Goal: Task Accomplishment & Management: Complete application form

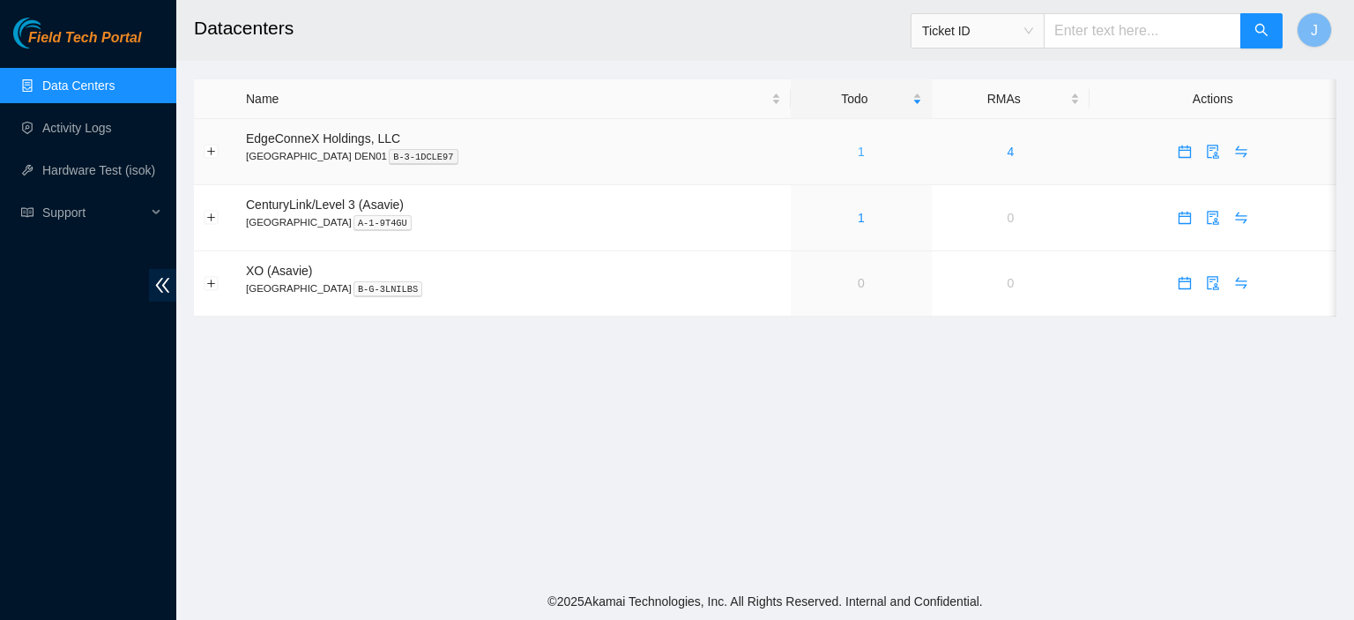
click at [857, 145] on link "1" at bounding box center [860, 152] width 7 height 14
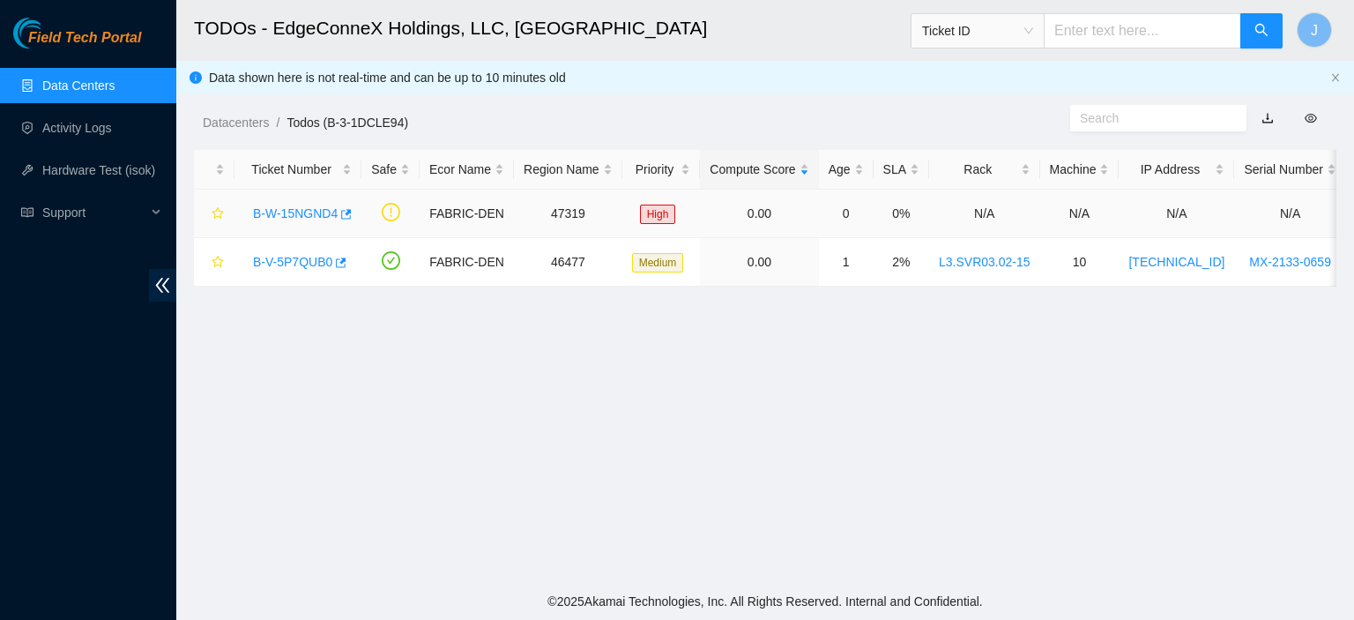
click at [320, 210] on link "B-W-15NGND4" at bounding box center [295, 213] width 85 height 14
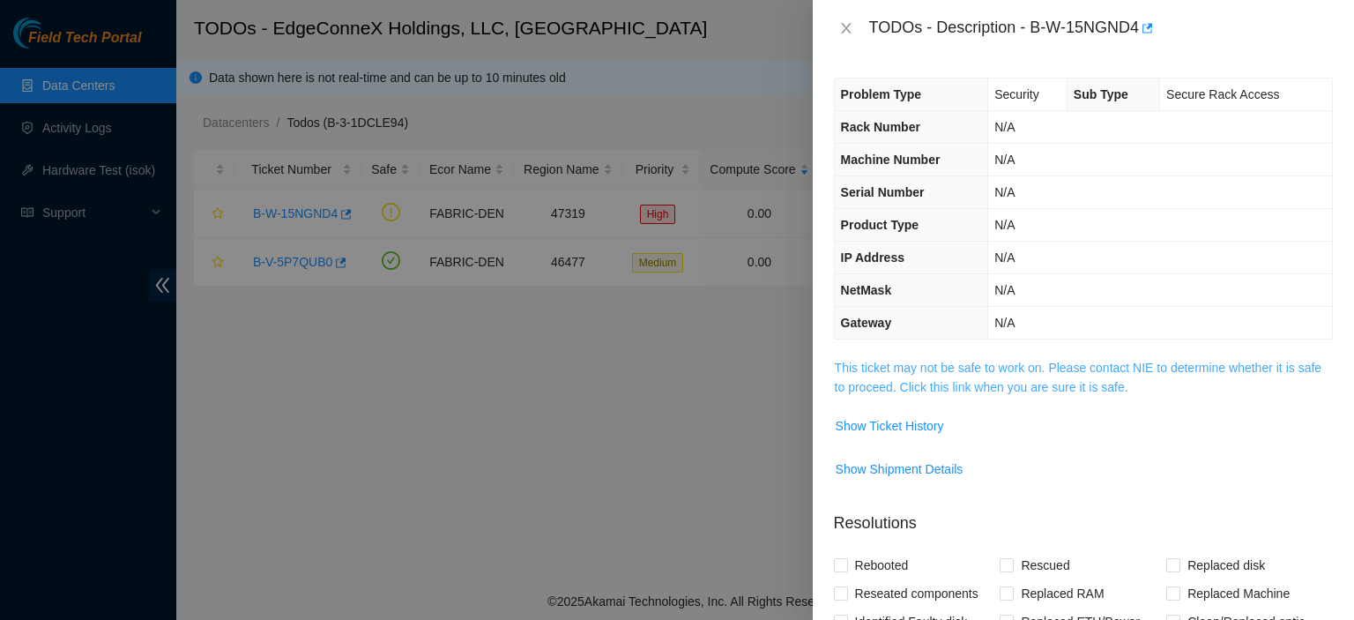
click at [957, 389] on link "This ticket may not be safe to work on. Please contact NIE to determine whether…" at bounding box center [1078, 376] width 486 height 33
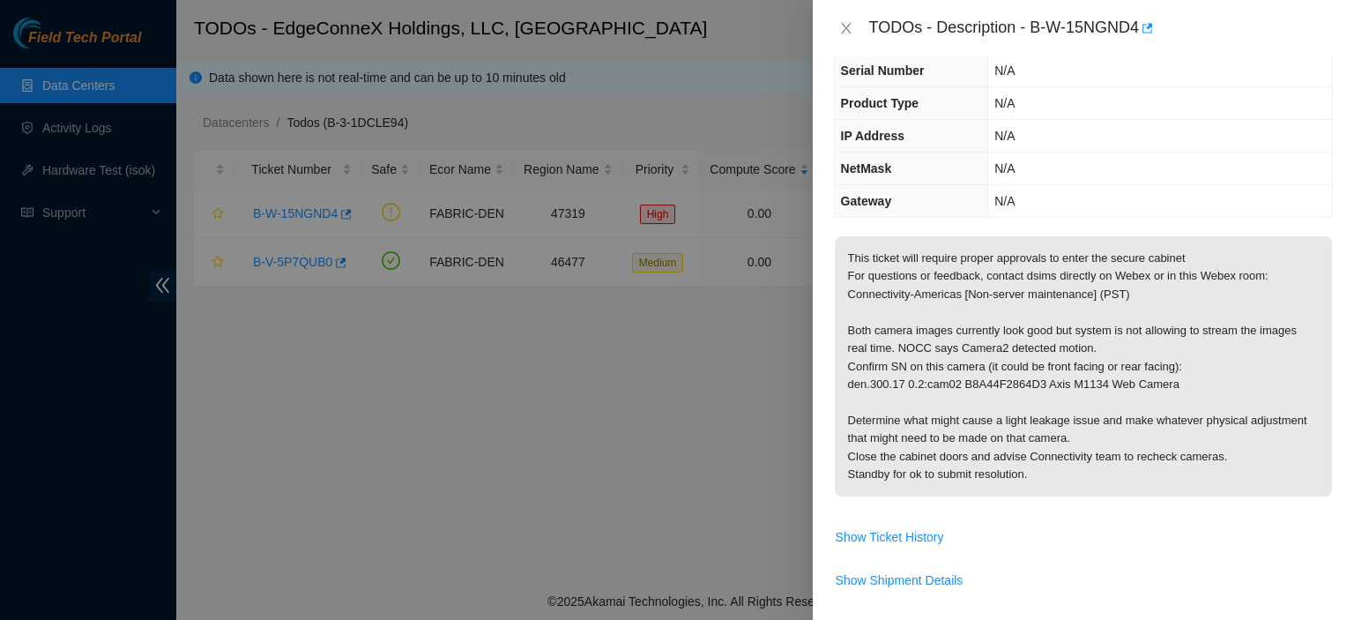
scroll to position [129, 0]
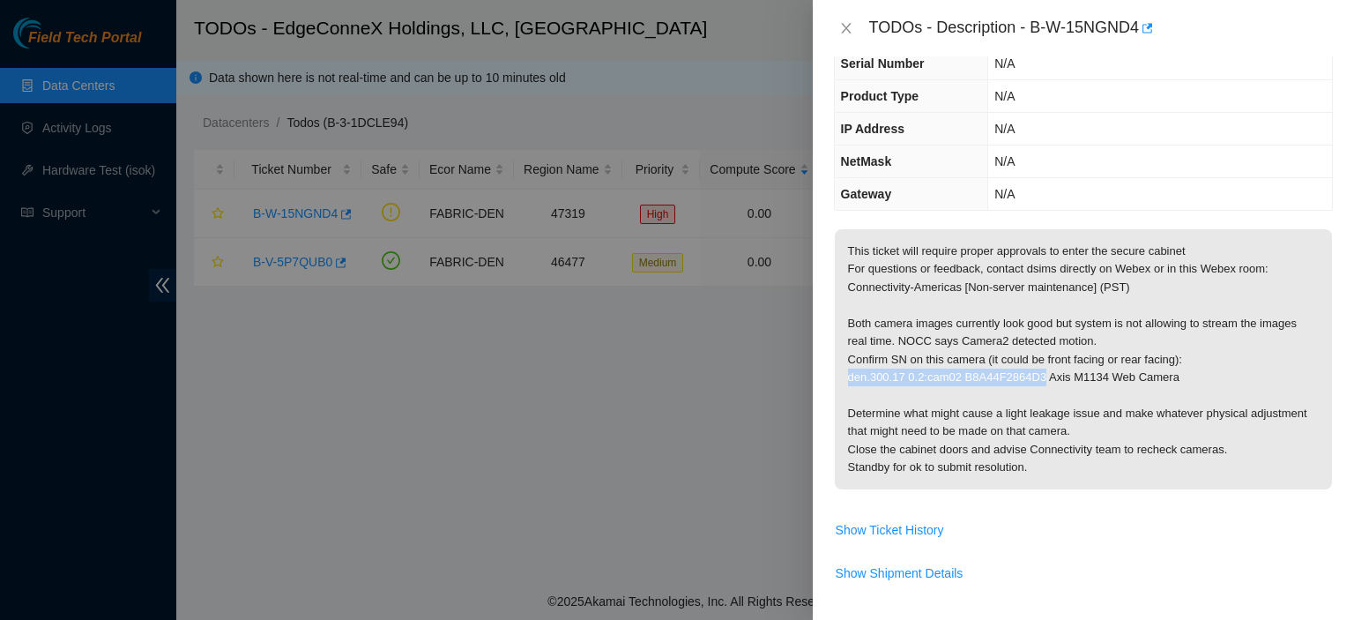
drag, startPoint x: 1035, startPoint y: 373, endPoint x: 850, endPoint y: 377, distance: 185.1
click at [850, 377] on p "This ticket will require proper approvals to enter the secure cabinet For quest…" at bounding box center [1083, 359] width 497 height 260
copy p "den.300.17 0.2:cam02 B8A44F2864D3"
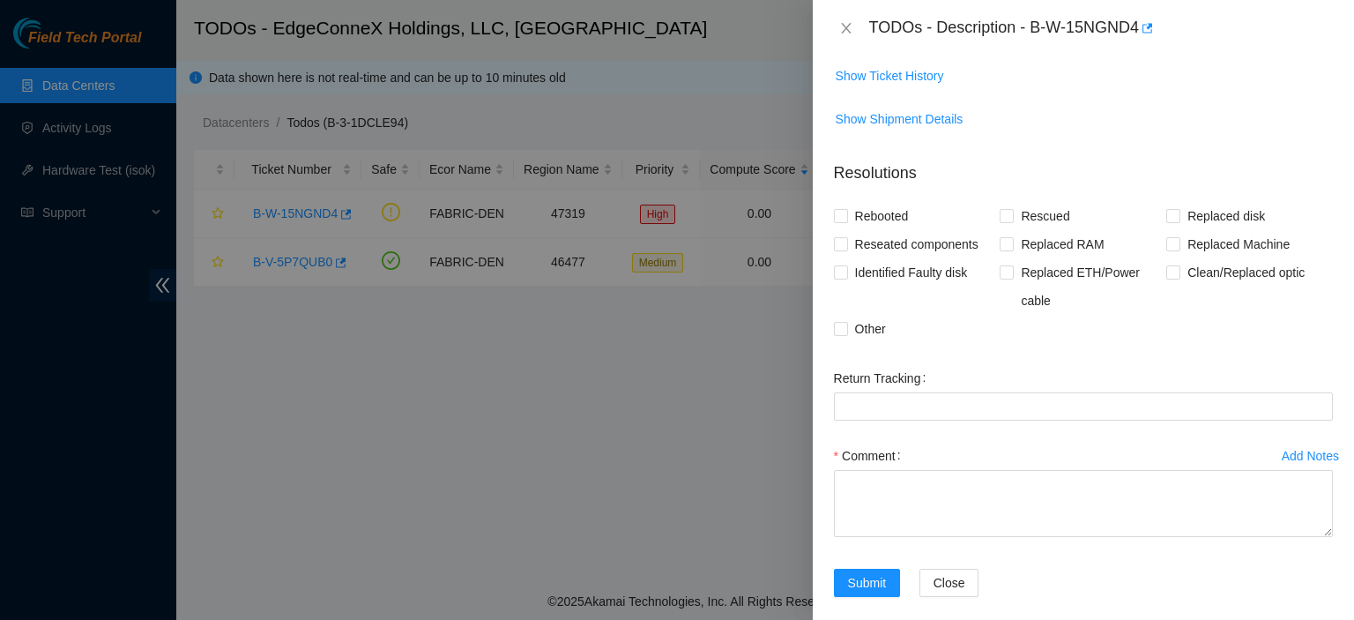
scroll to position [592, 0]
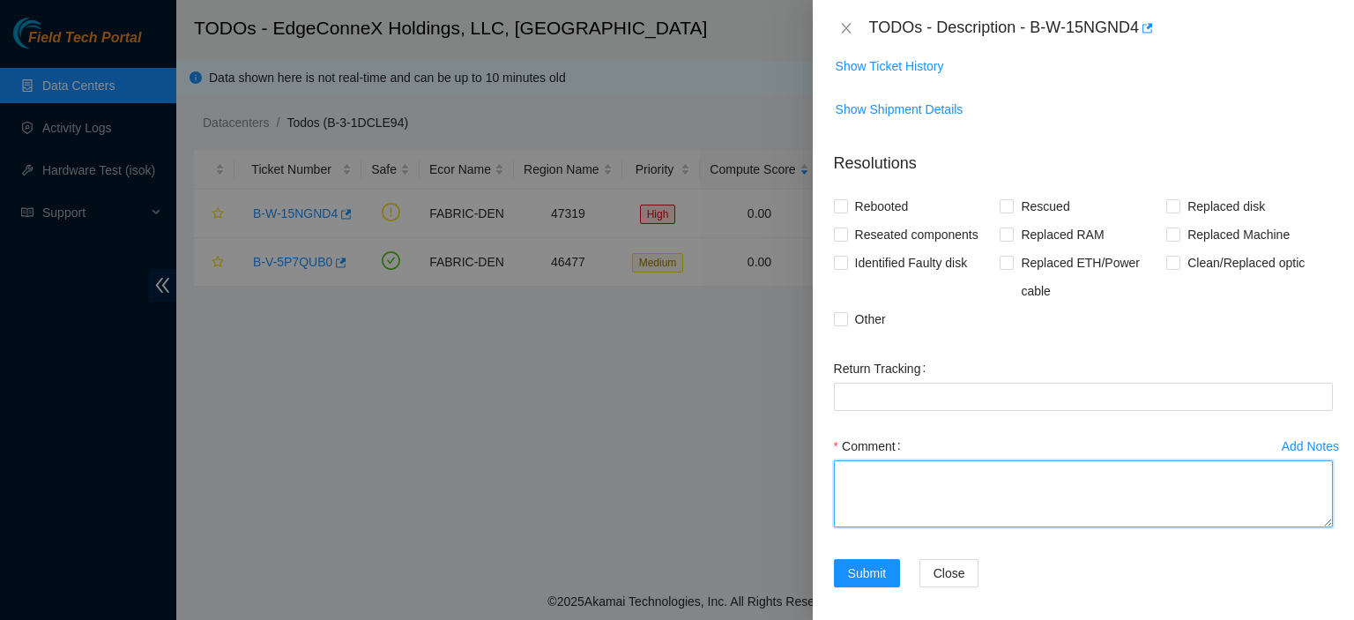
click at [864, 461] on textarea "Comment" at bounding box center [1083, 493] width 499 height 67
paste textarea "den.300.17 0.2:cam02 B8A44F2864D3"
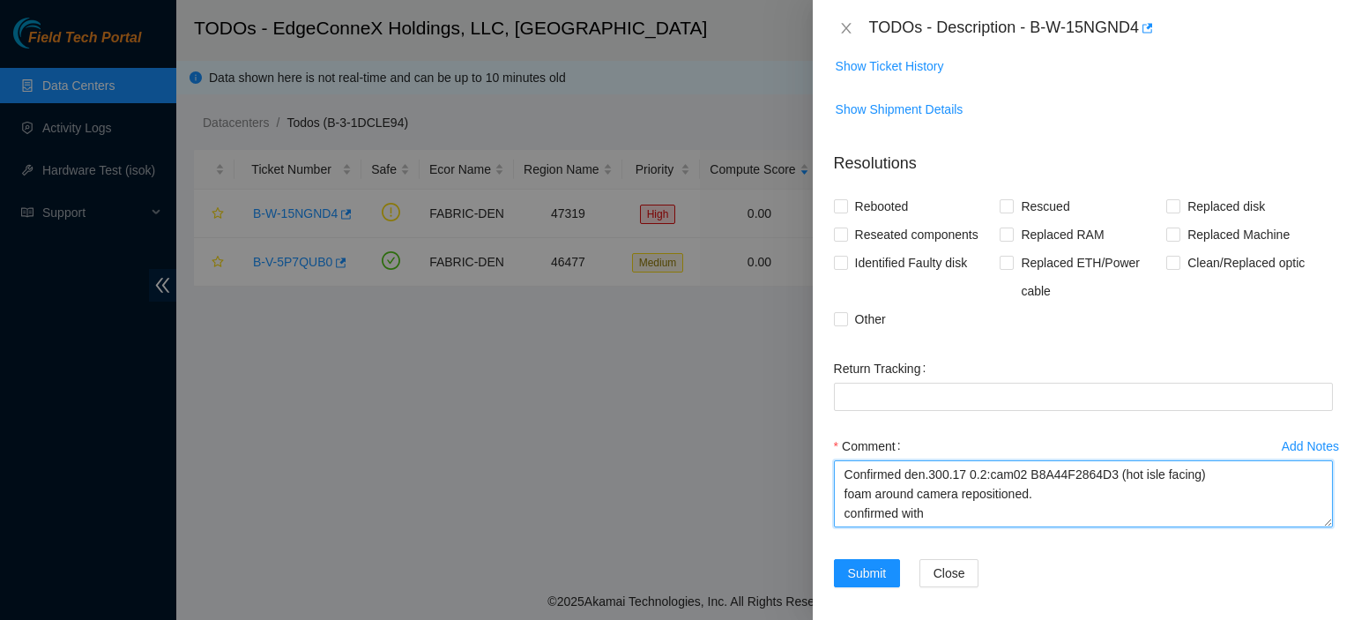
type textarea "Confirmed den.300.17 0.2:cam02 B8A44F2864D3 (hot isle facing) foam around camer…"
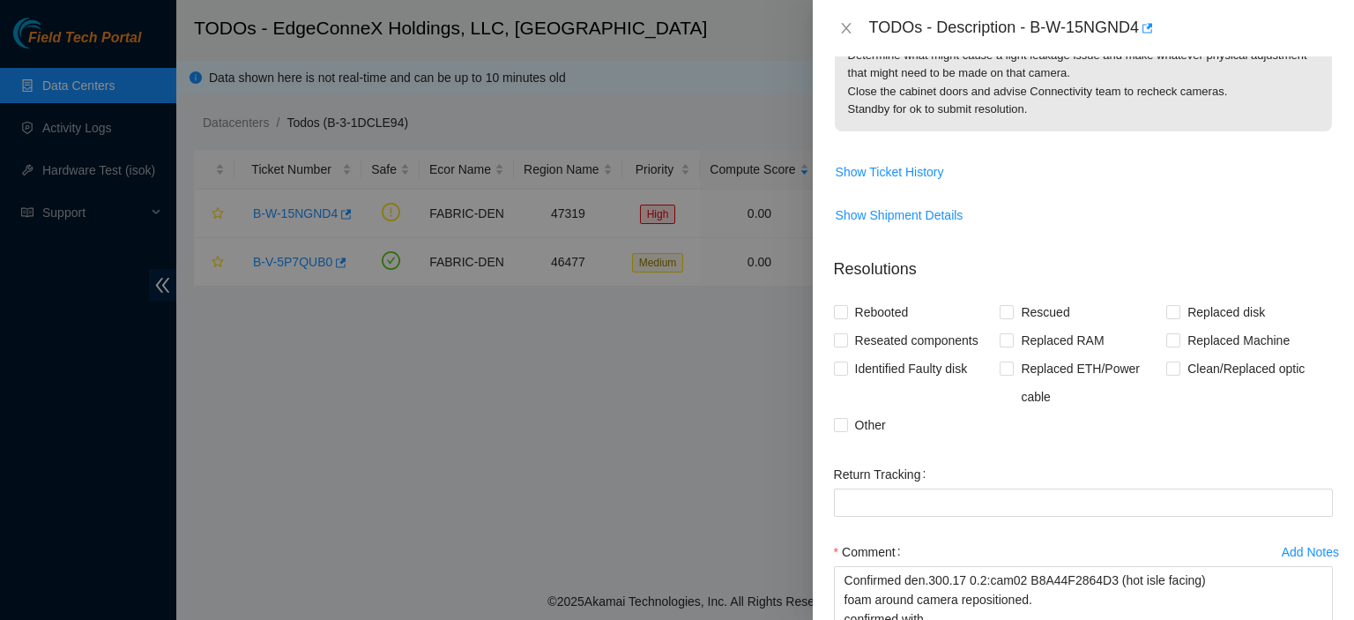
scroll to position [499, 0]
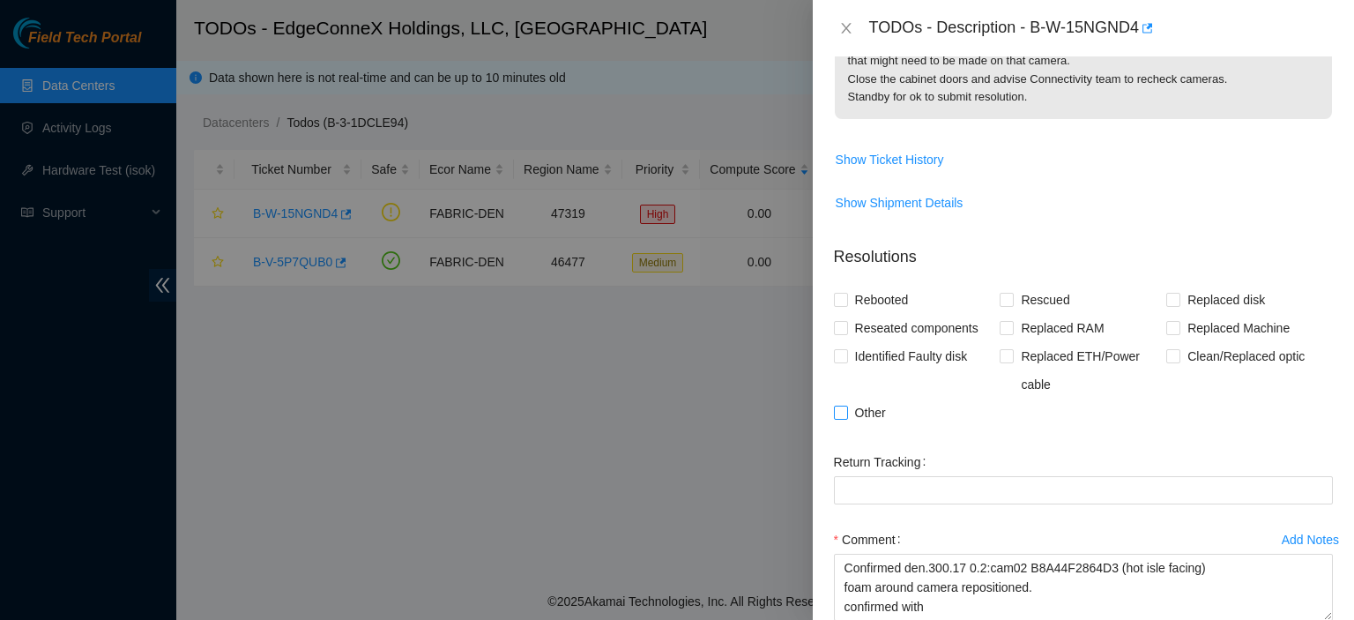
click at [844, 408] on input "Other" at bounding box center [840, 411] width 12 height 12
checkbox input "true"
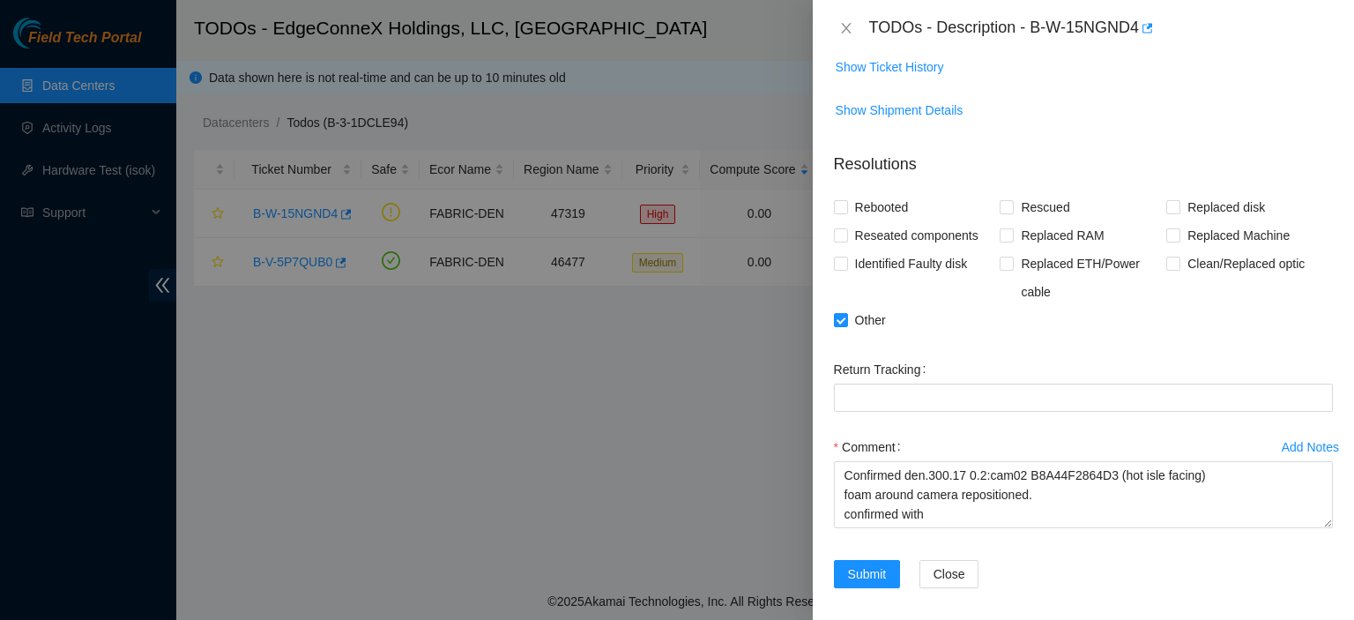
scroll to position [599, 0]
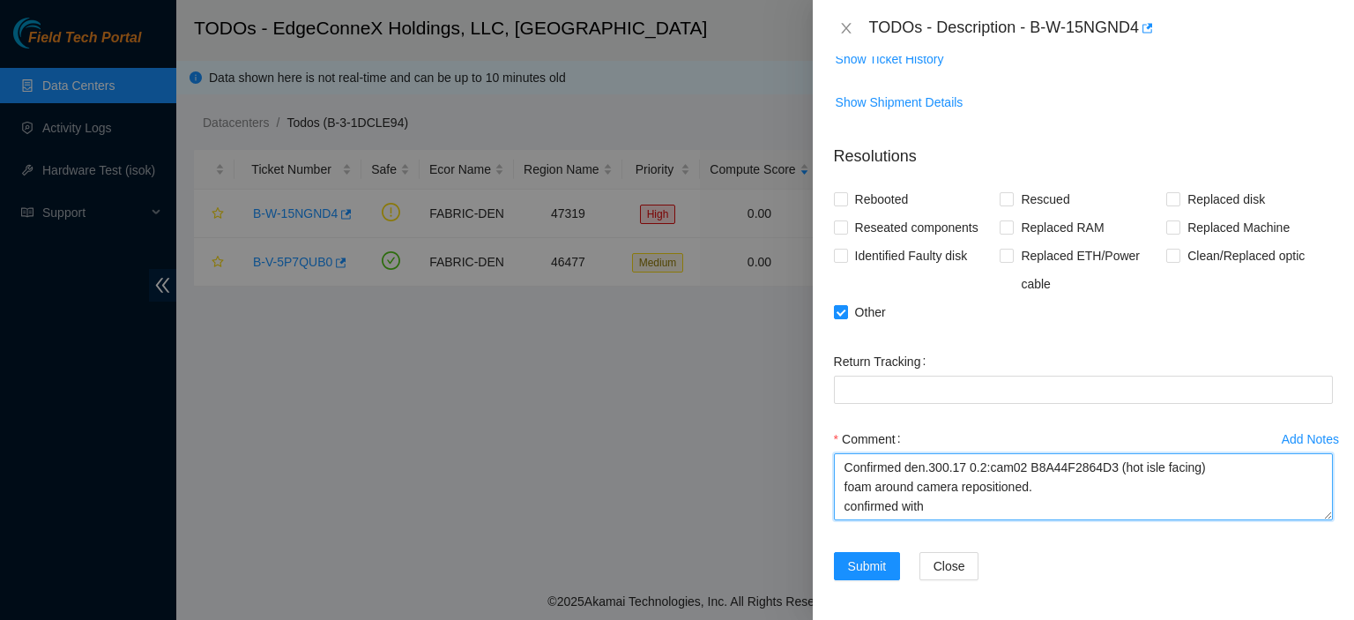
click at [961, 501] on textarea "Confirmed den.300.17 0.2:cam02 B8A44F2864D3 (hot isle facing) foam around camer…" at bounding box center [1083, 486] width 499 height 67
click at [1035, 505] on textarea "Confirmed den.300.17 0.2:cam02 B8A44F2864D3 (hot isle facing) foam around camer…" at bounding box center [1083, 486] width 499 height 67
type textarea "Confirmed den.300.17 0.2:cam02 B8A44F2864D3 (hot isle facing) foam around camer…"
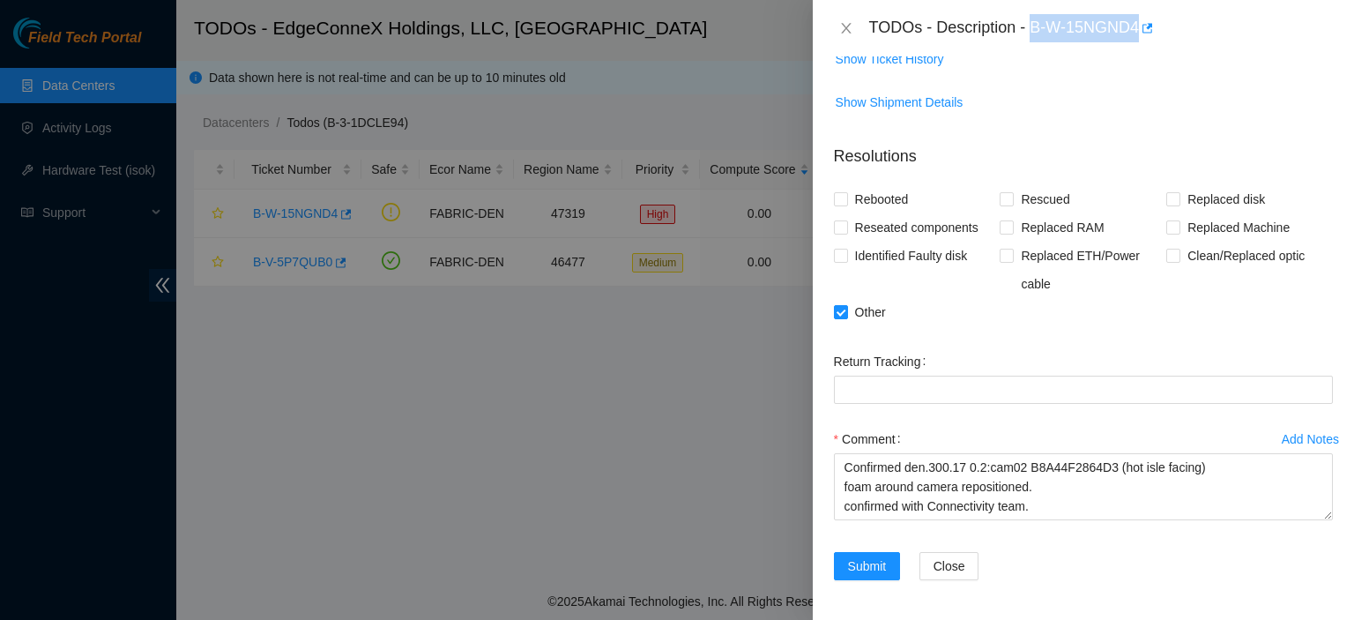
drag, startPoint x: 1140, startPoint y: 23, endPoint x: 1033, endPoint y: 25, distance: 107.5
click at [1033, 25] on div "TODOs - Description - B-W-15NGND4" at bounding box center [1101, 28] width 464 height 28
copy div "B-W-15NGND4"
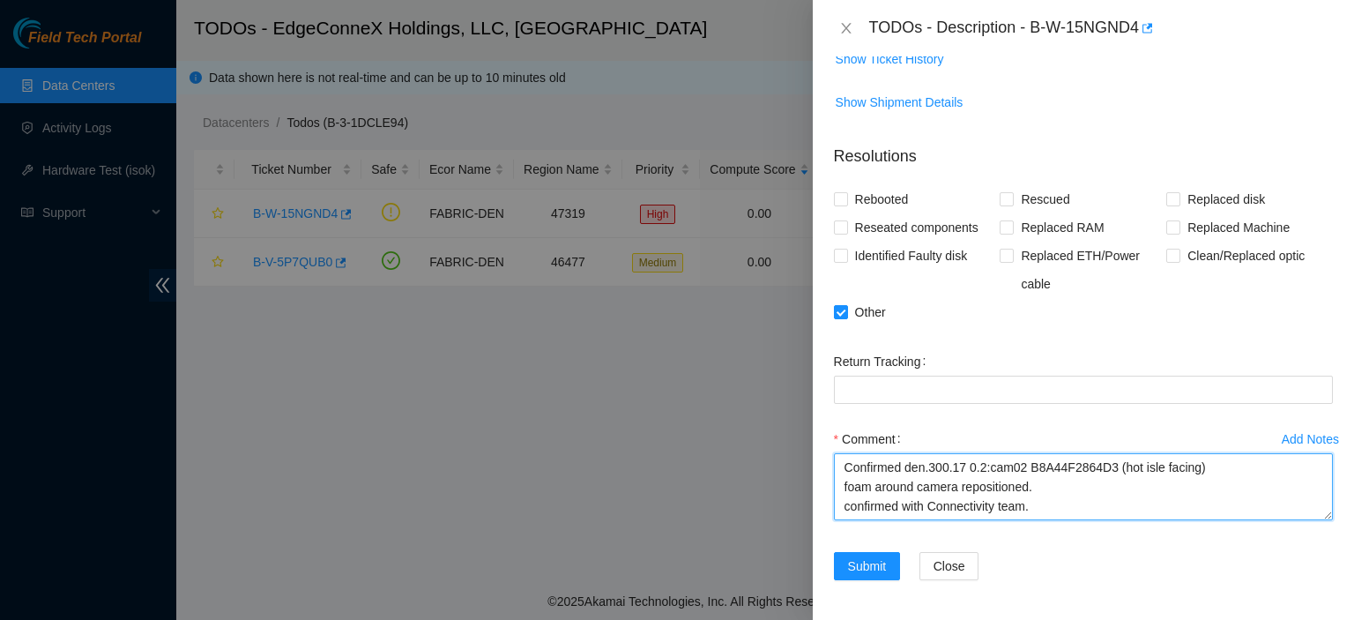
drag, startPoint x: 1218, startPoint y: 464, endPoint x: 906, endPoint y: 466, distance: 312.0
click at [906, 466] on textarea "Confirmed den.300.17 0.2:cam02 B8A44F2864D3 (hot isle facing) foam around camer…" at bounding box center [1083, 486] width 499 height 67
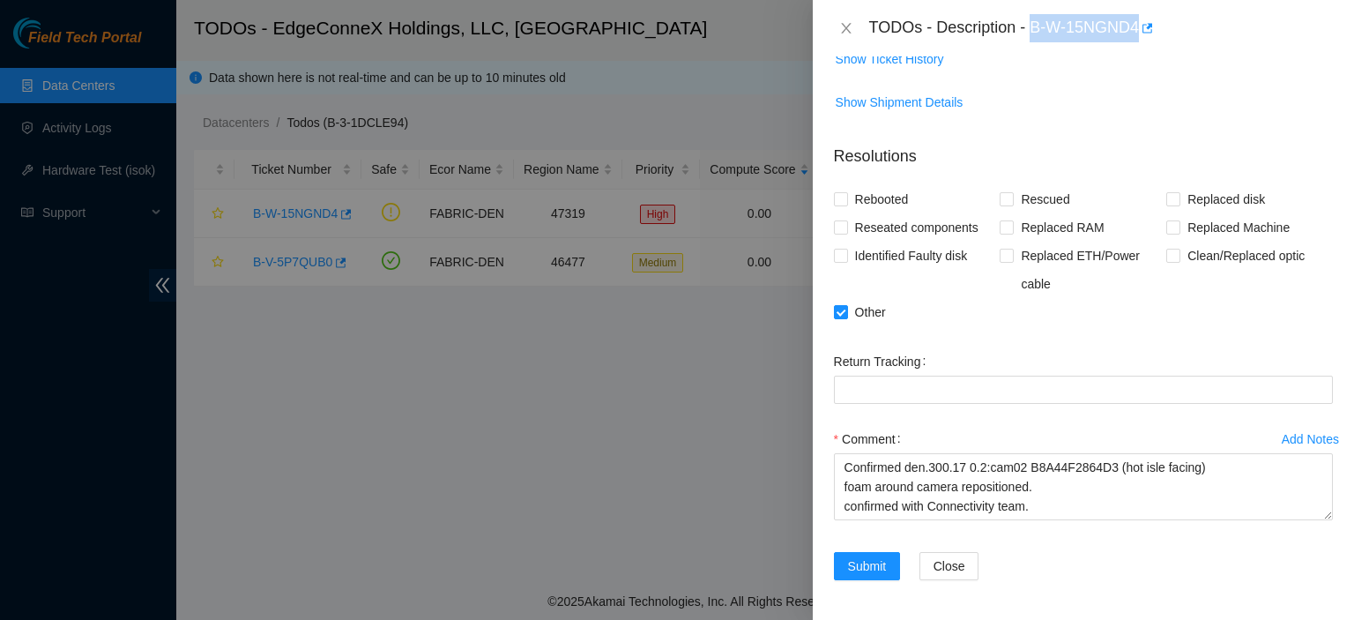
drag, startPoint x: 1140, startPoint y: 26, endPoint x: 1035, endPoint y: 27, distance: 105.8
click at [1035, 27] on div "TODOs - Description - B-W-15NGND4" at bounding box center [1101, 28] width 464 height 28
copy div "B-W-15NGND4"
click at [876, 556] on span "Submit" at bounding box center [867, 565] width 39 height 19
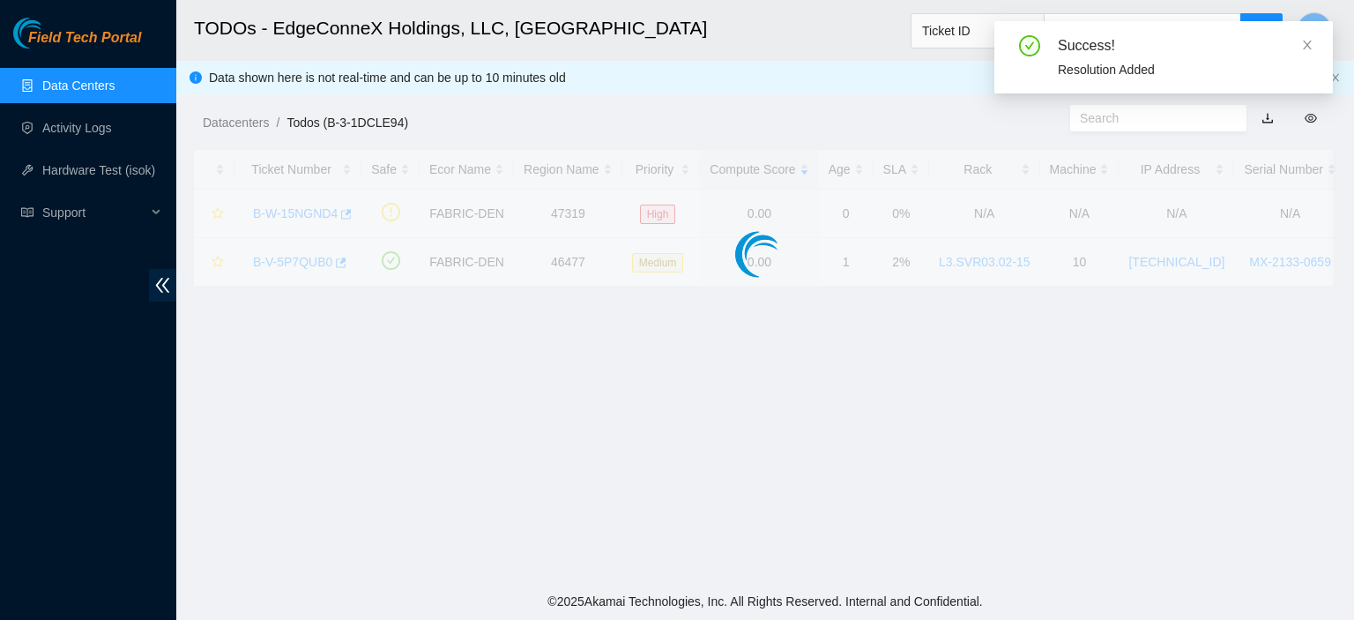
scroll to position [392, 0]
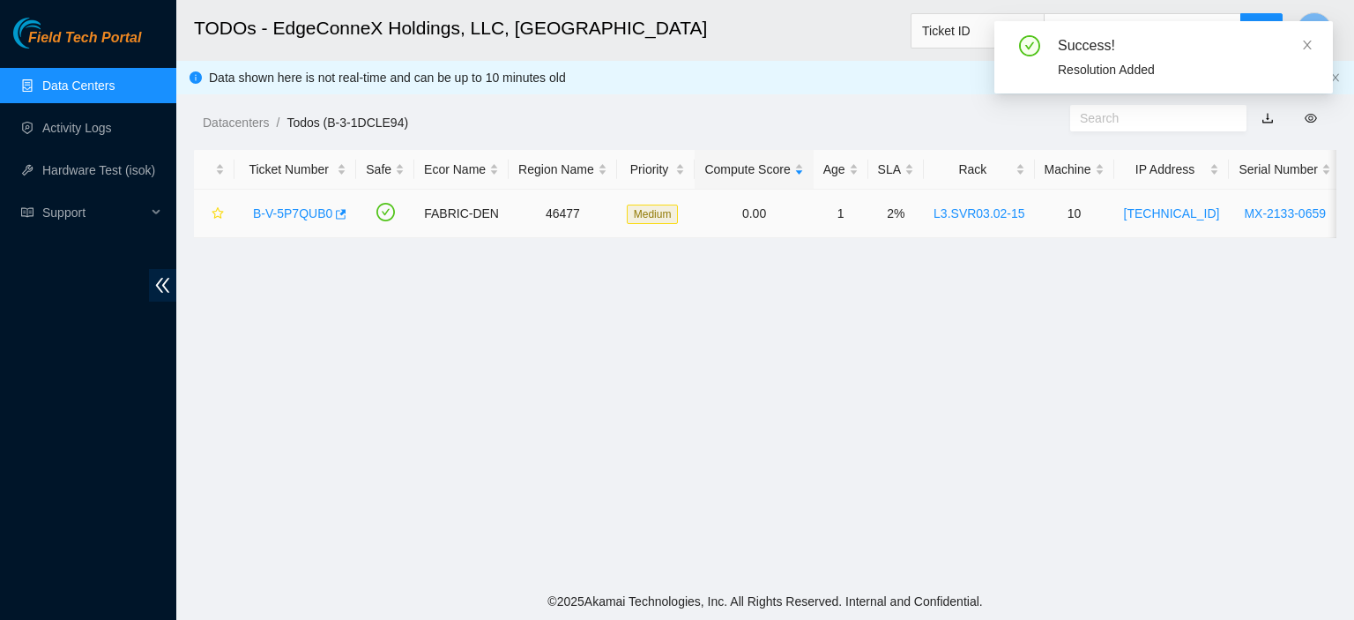
click at [286, 212] on link "B-V-5P7QUB0" at bounding box center [292, 213] width 79 height 14
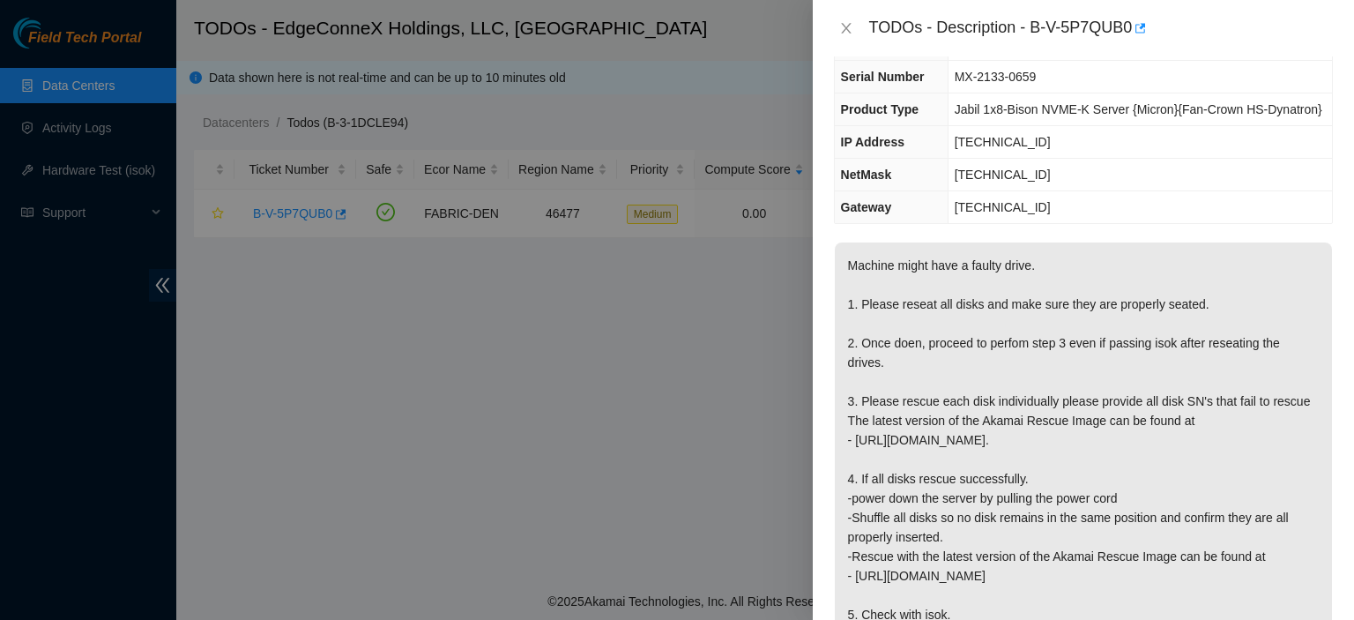
scroll to position [87, 0]
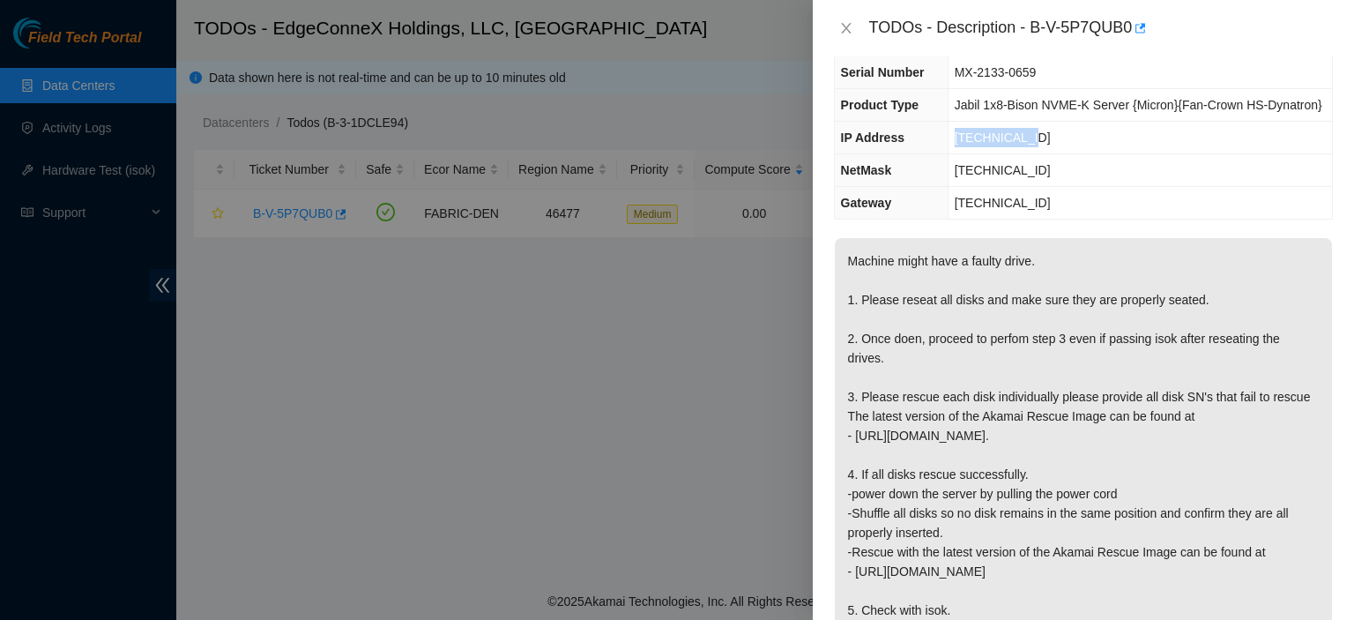
drag, startPoint x: 1021, startPoint y: 135, endPoint x: 917, endPoint y: 142, distance: 103.3
click at [917, 142] on tr "IP Address [TECHNICAL_ID]" at bounding box center [1083, 138] width 497 height 33
copy tr "[TECHNICAL_ID]"
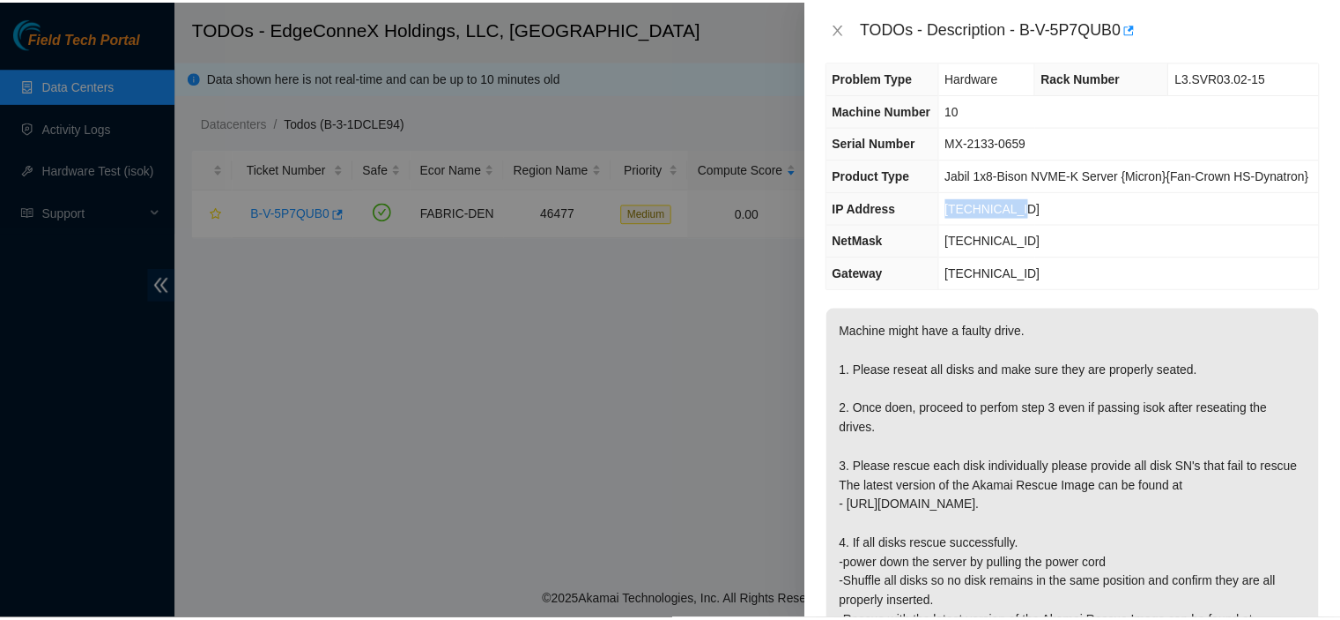
scroll to position [0, 0]
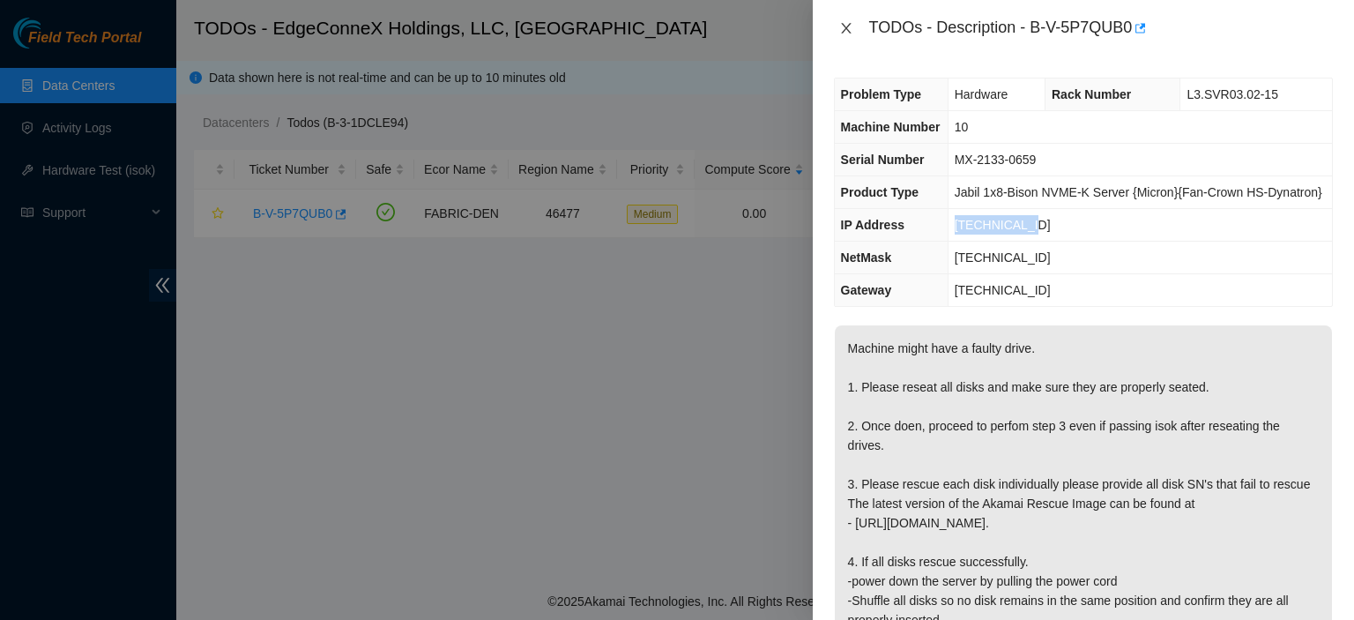
click at [843, 26] on icon "close" at bounding box center [846, 28] width 10 height 11
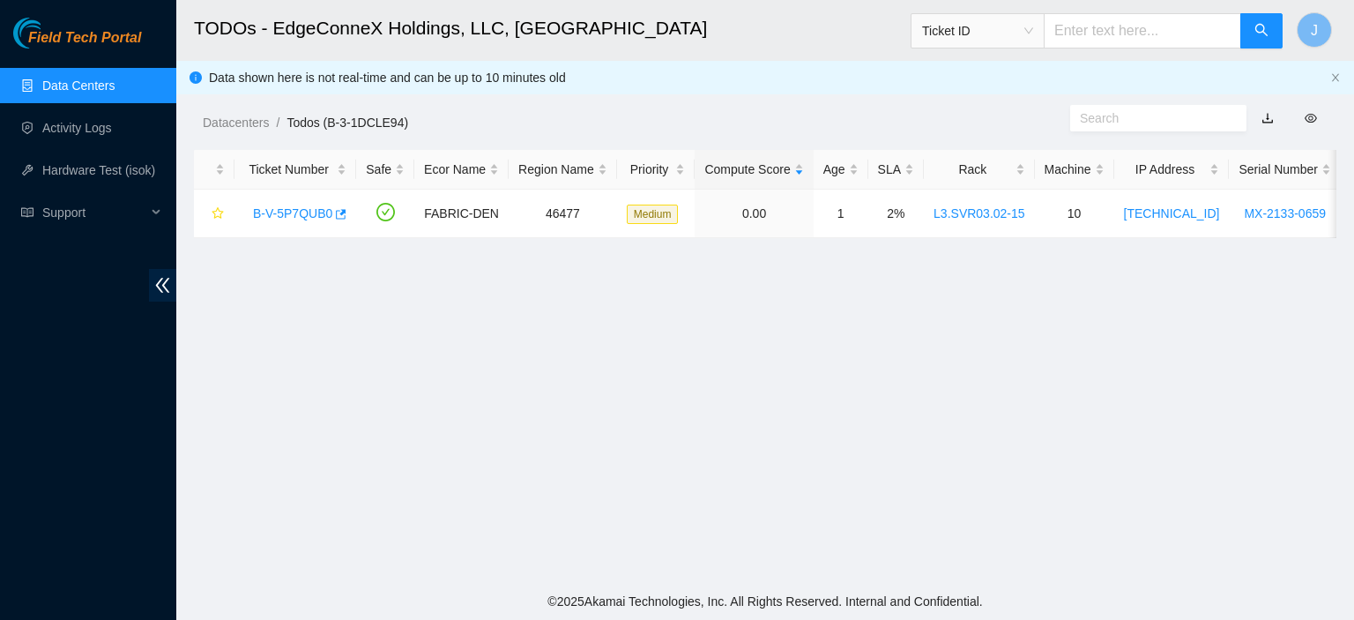
click at [1033, 33] on span "Ticket ID" at bounding box center [977, 31] width 111 height 26
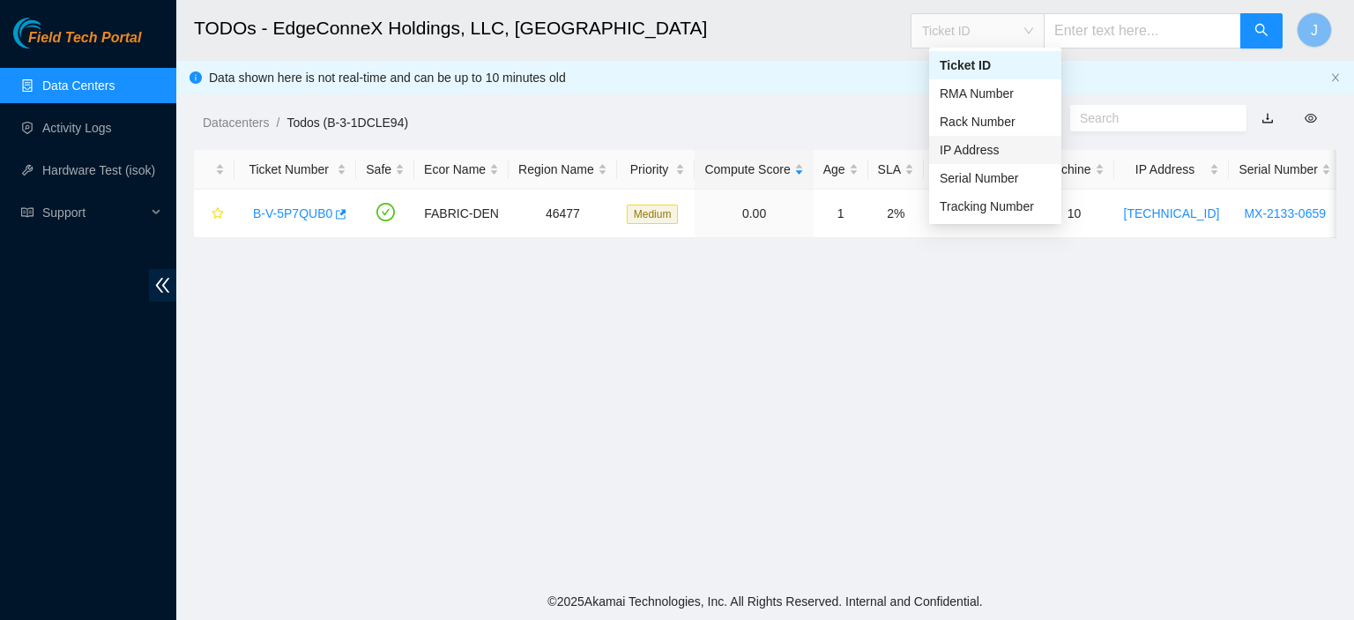
click at [970, 144] on div "IP Address" at bounding box center [994, 149] width 111 height 19
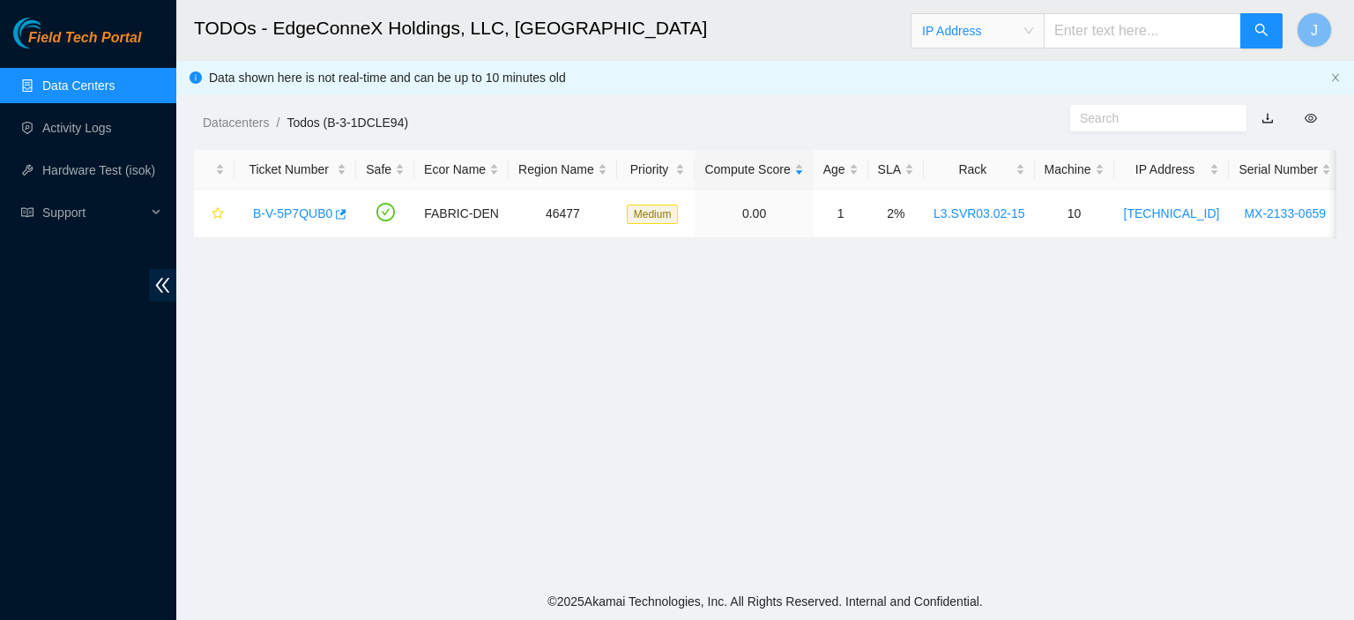
click at [1146, 19] on input "text" at bounding box center [1141, 30] width 197 height 35
paste input "[TECHNICAL_ID]"
type input "[TECHNICAL_ID]"
click at [1270, 31] on button "button" at bounding box center [1261, 30] width 42 height 35
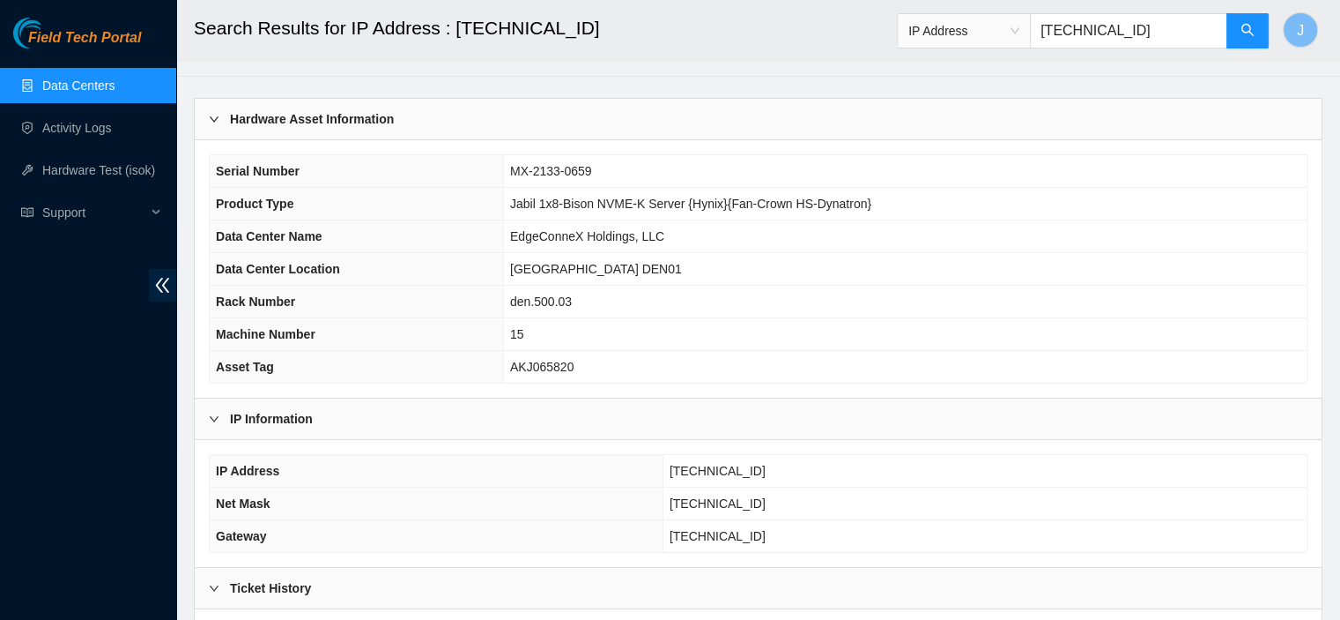
scroll to position [71, 0]
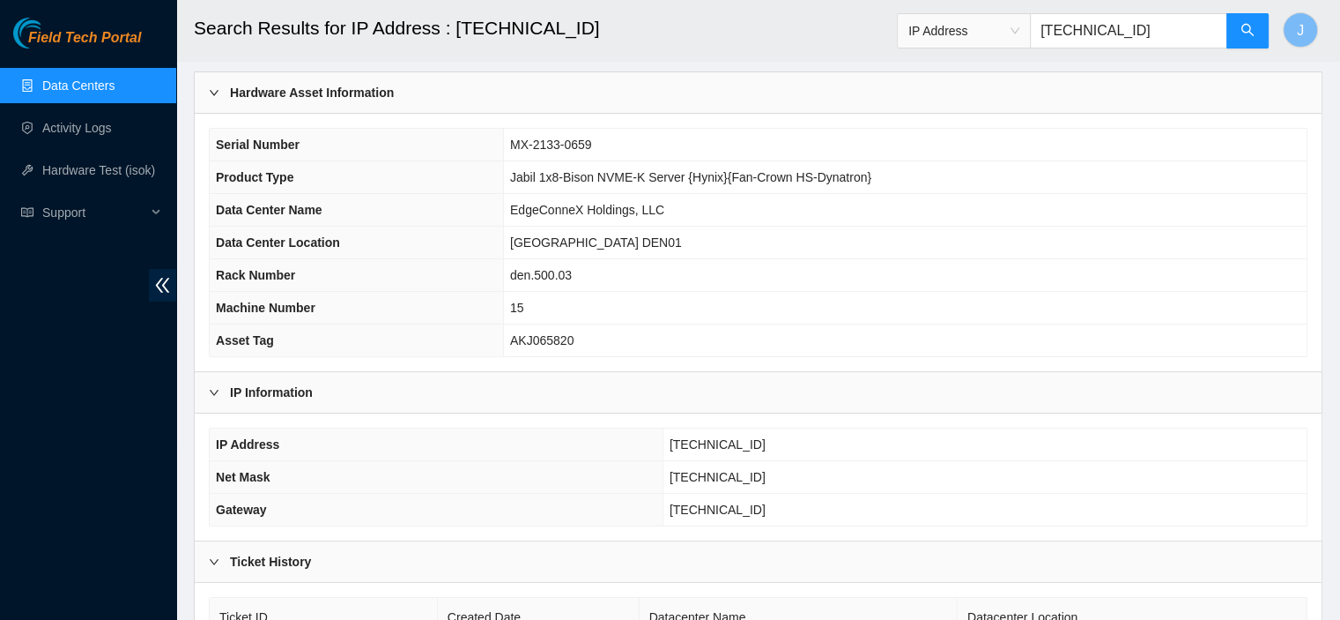
click at [212, 93] on icon "right" at bounding box center [214, 92] width 9 height 5
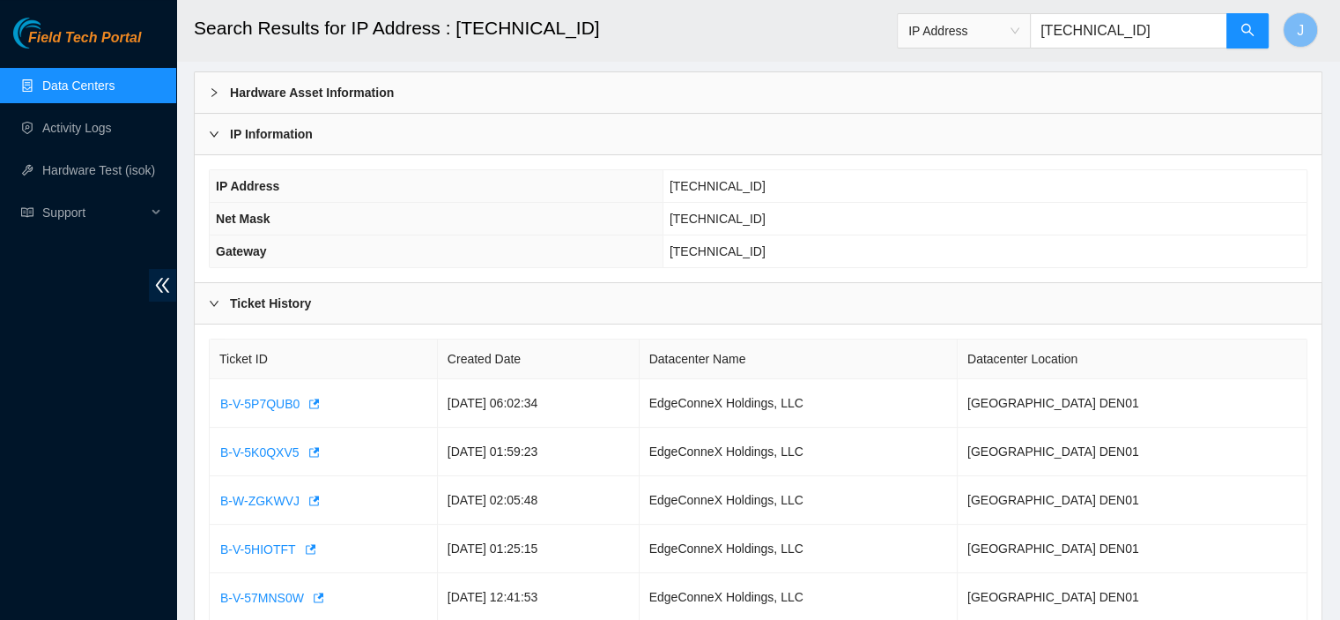
click at [76, 82] on link "Data Centers" at bounding box center [78, 85] width 72 height 14
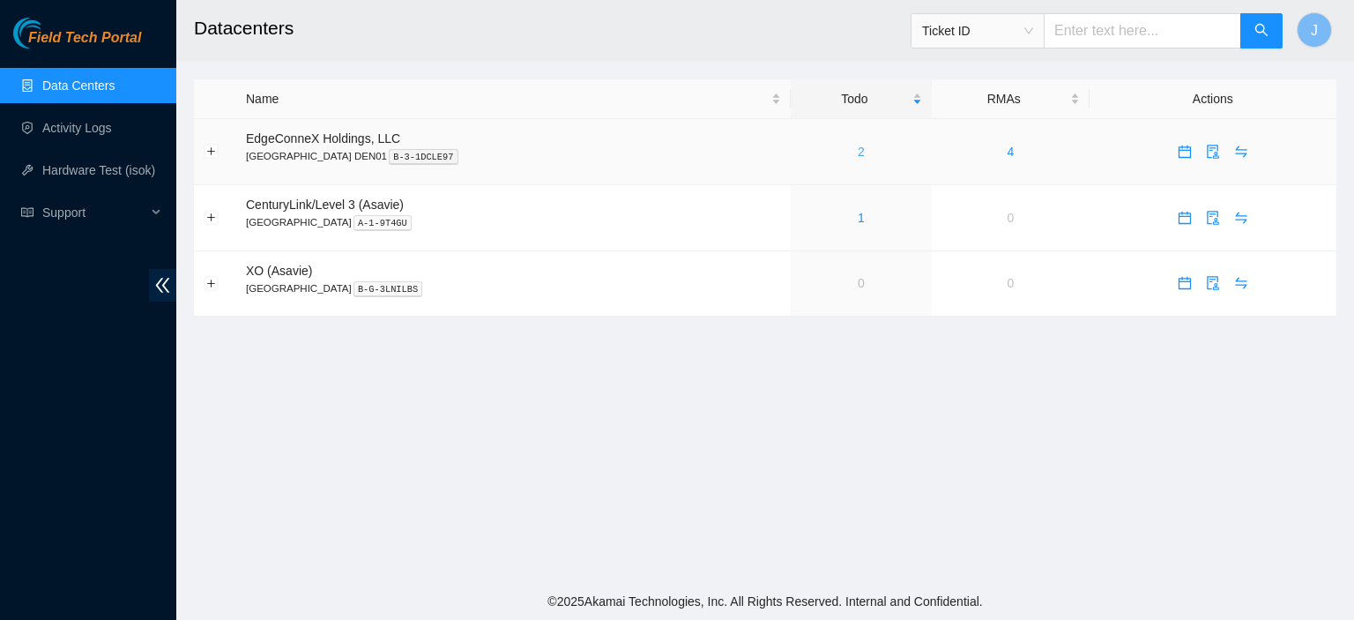
click at [857, 147] on link "2" at bounding box center [860, 152] width 7 height 14
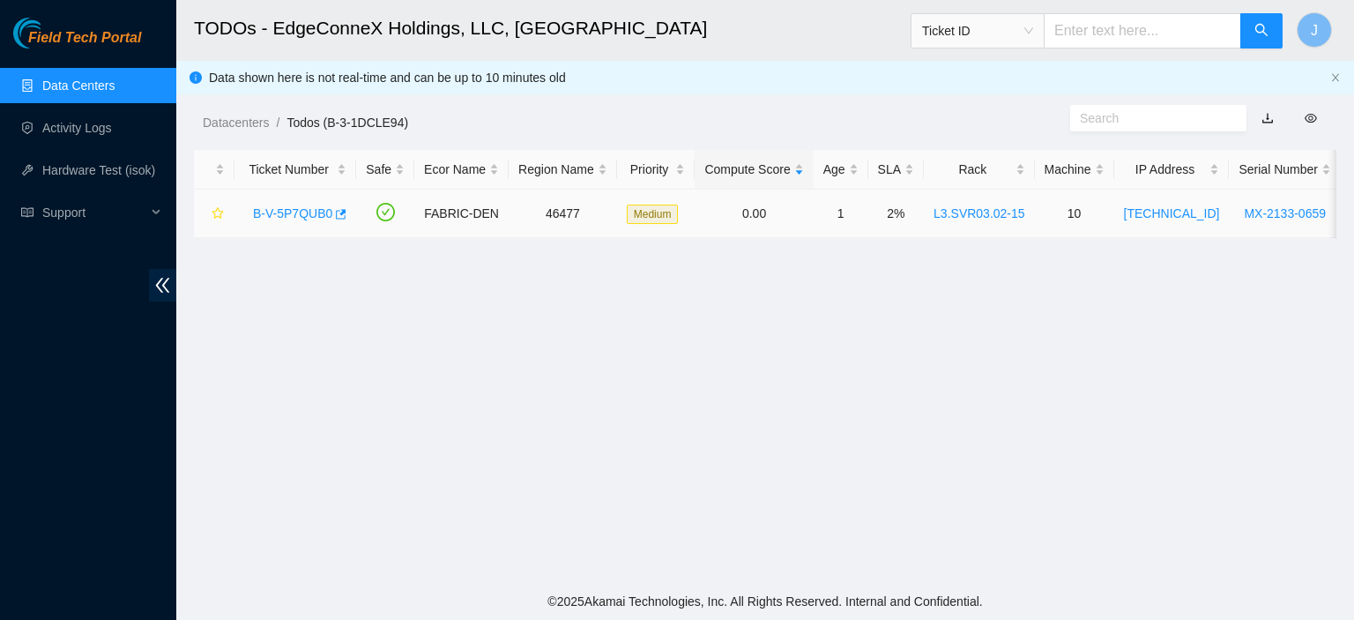
click at [277, 213] on link "B-V-5P7QUB0" at bounding box center [292, 213] width 79 height 14
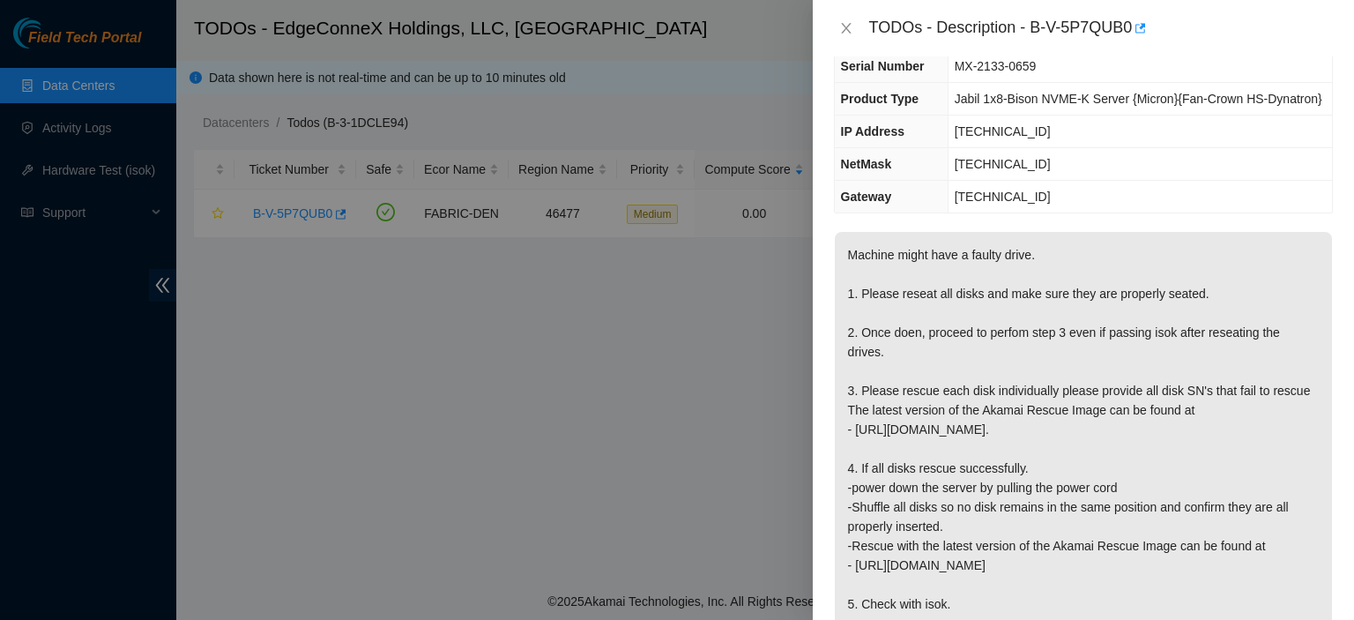
scroll to position [106, 0]
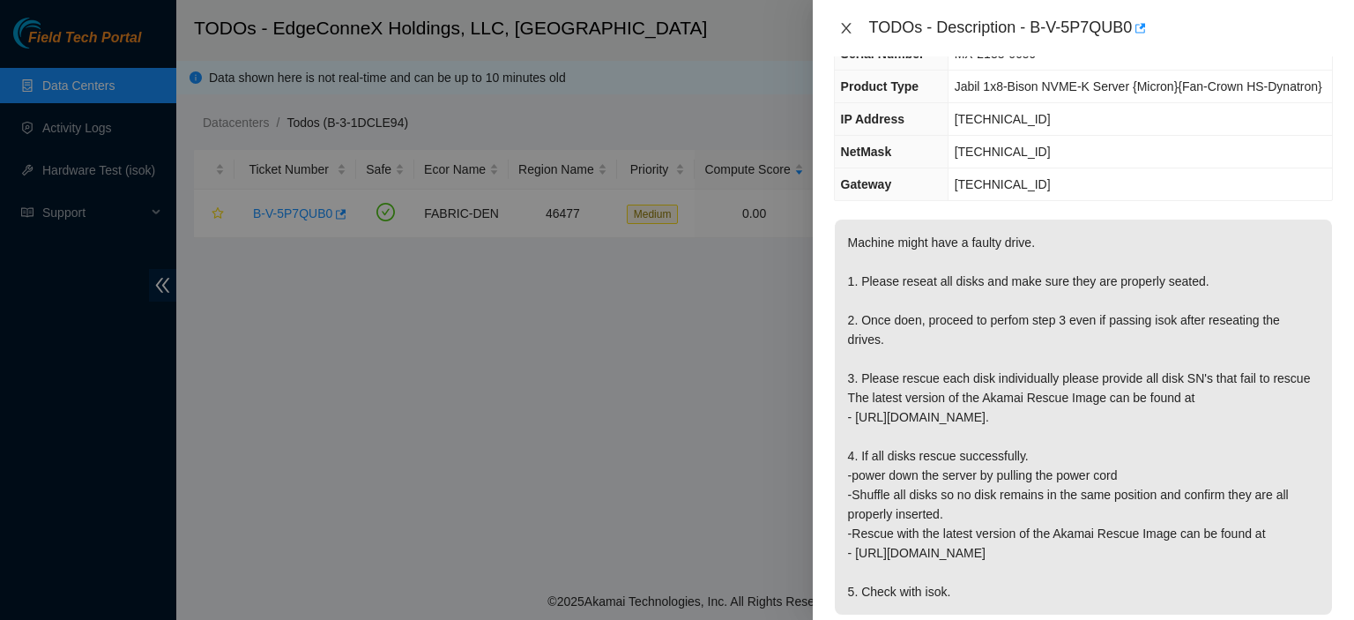
click at [848, 26] on icon "close" at bounding box center [846, 28] width 14 height 14
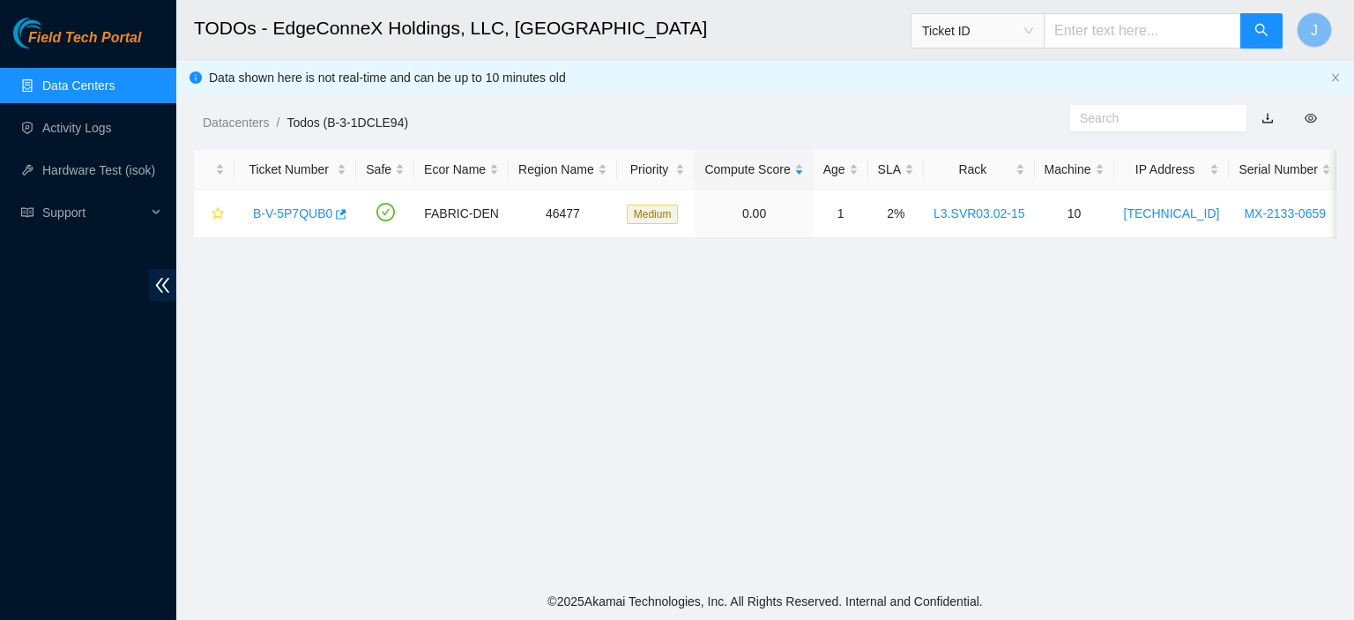
scroll to position [145, 0]
click at [384, 505] on main "TODOs - EdgeConneX Holdings, LLC, [GEOGRAPHIC_DATA] DEN01 Ticket ID J Data show…" at bounding box center [764, 291] width 1177 height 583
